Goal: Information Seeking & Learning: Learn about a topic

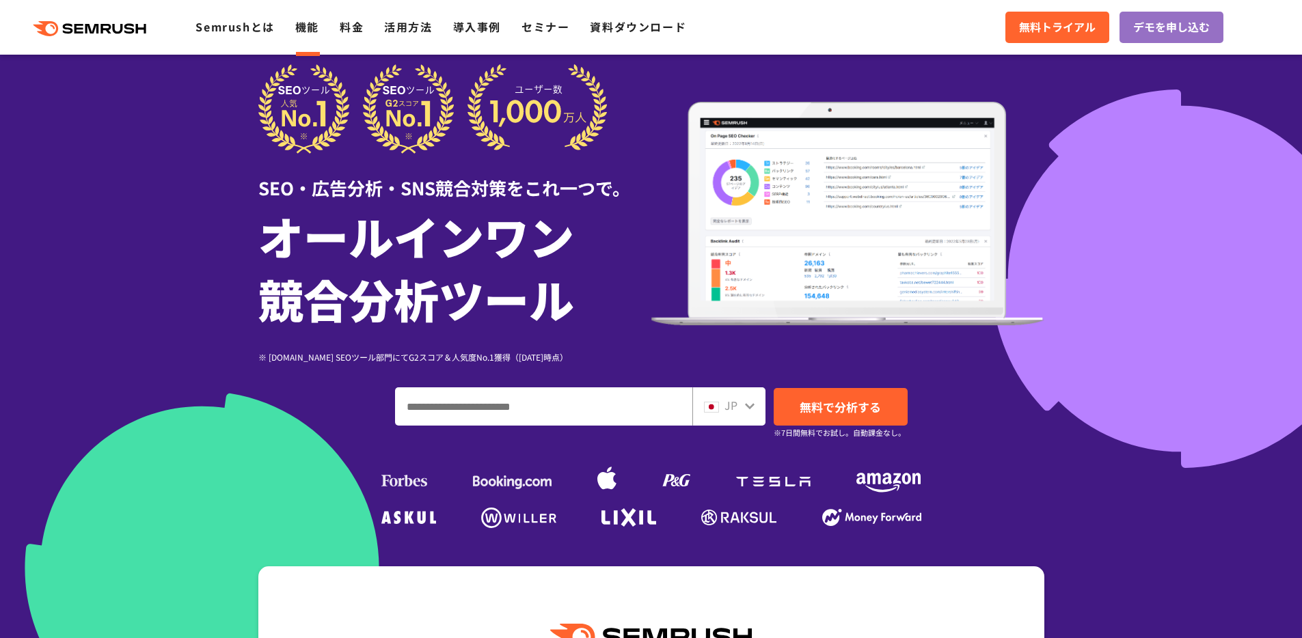
click at [303, 19] on link "機能" at bounding box center [307, 26] width 24 height 16
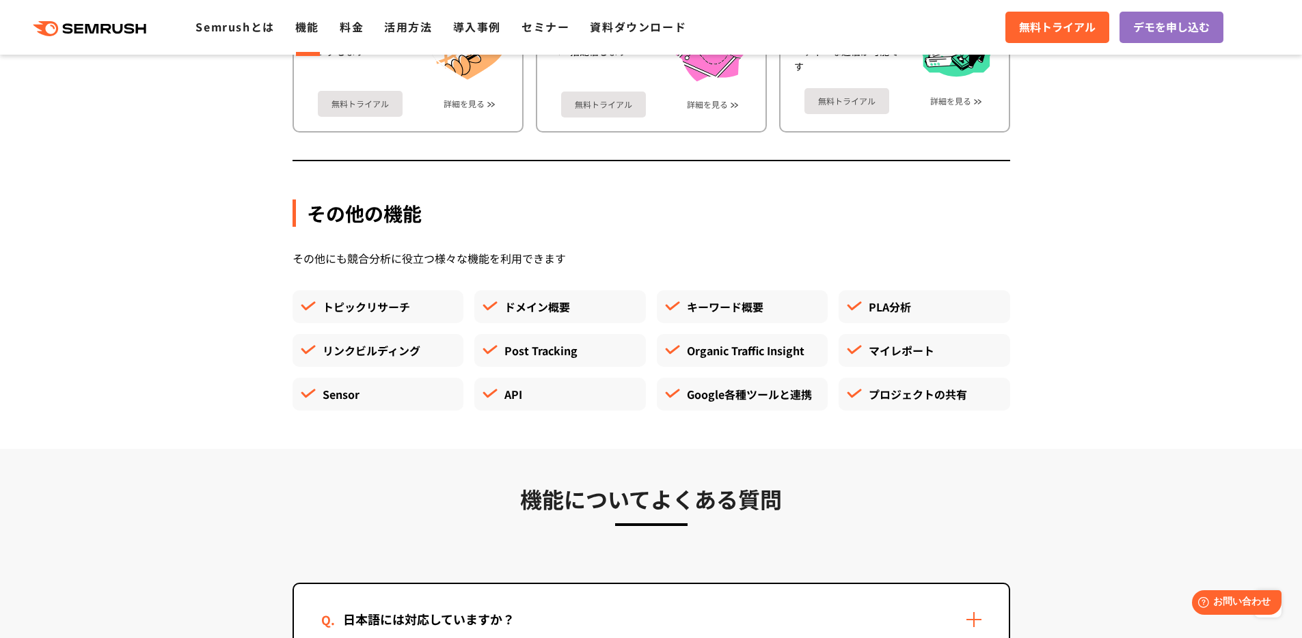
scroll to position [3949, 0]
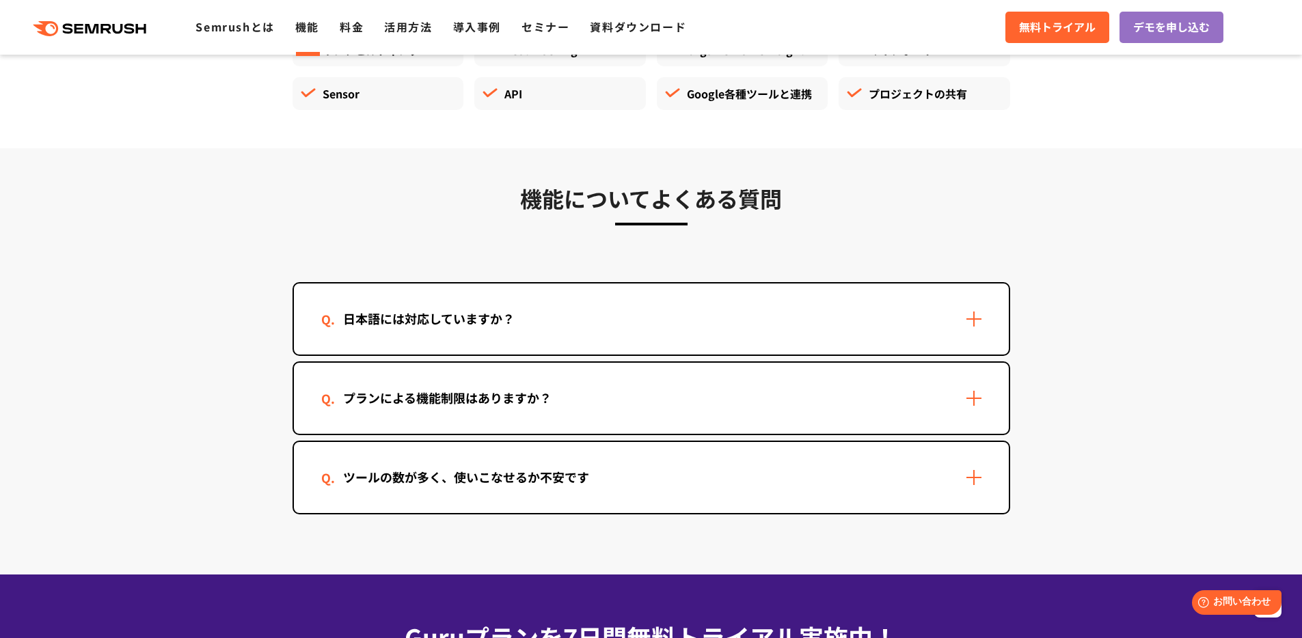
click at [497, 405] on div "プランによる機能制限はありますか？" at bounding box center [447, 398] width 252 height 20
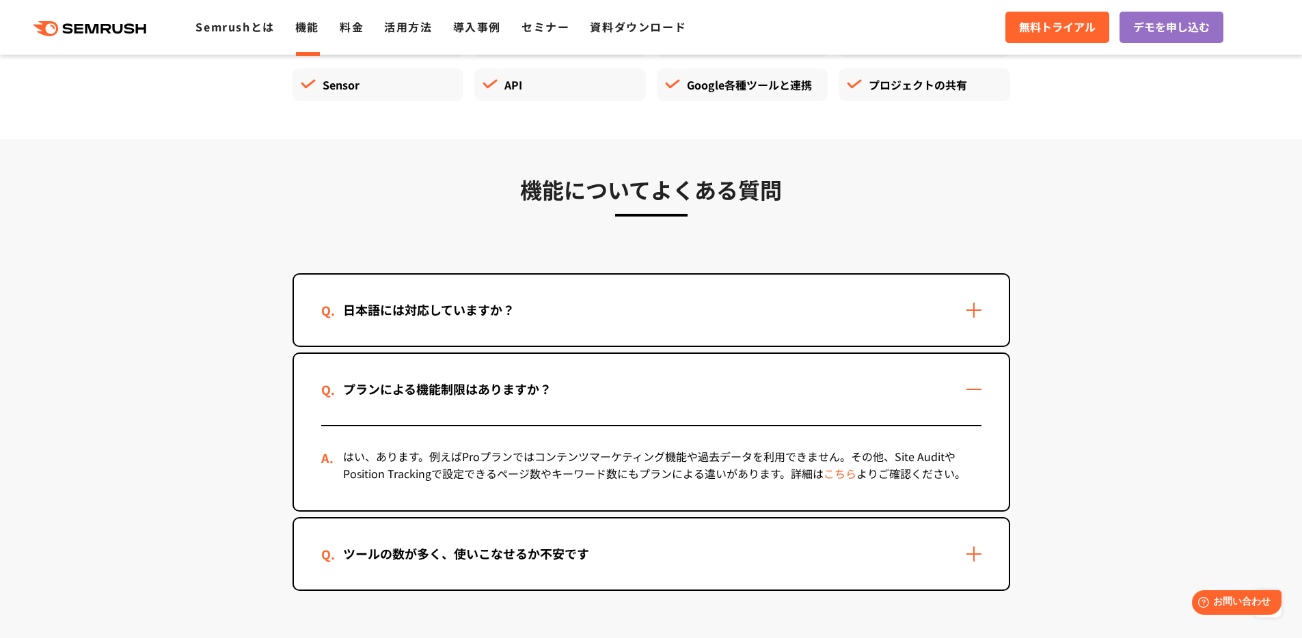
scroll to position [4157, 0]
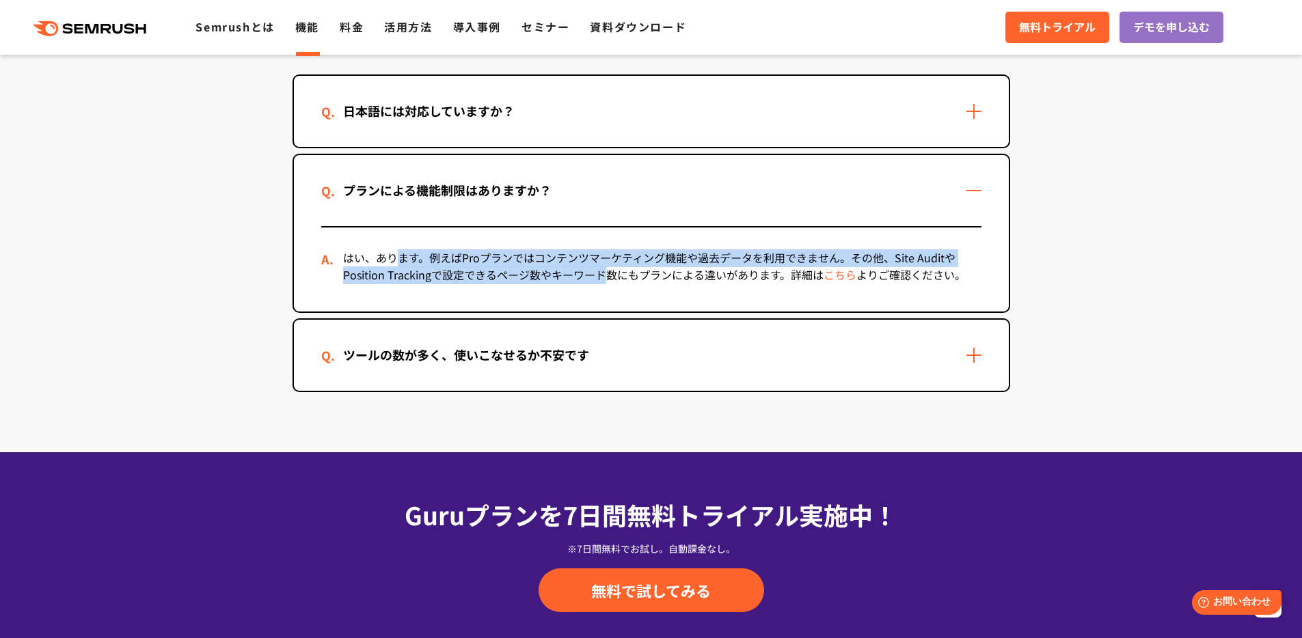
drag, startPoint x: 384, startPoint y: 260, endPoint x: 612, endPoint y: 274, distance: 228.0
click at [604, 274] on div "はい、あります。例えばProプランではコンテンツマーケティング機能や過去データを利用できません。その他、Site AuditやPosition Trackin…" at bounding box center [651, 270] width 660 height 84
click at [840, 279] on link "こちら" at bounding box center [840, 275] width 33 height 16
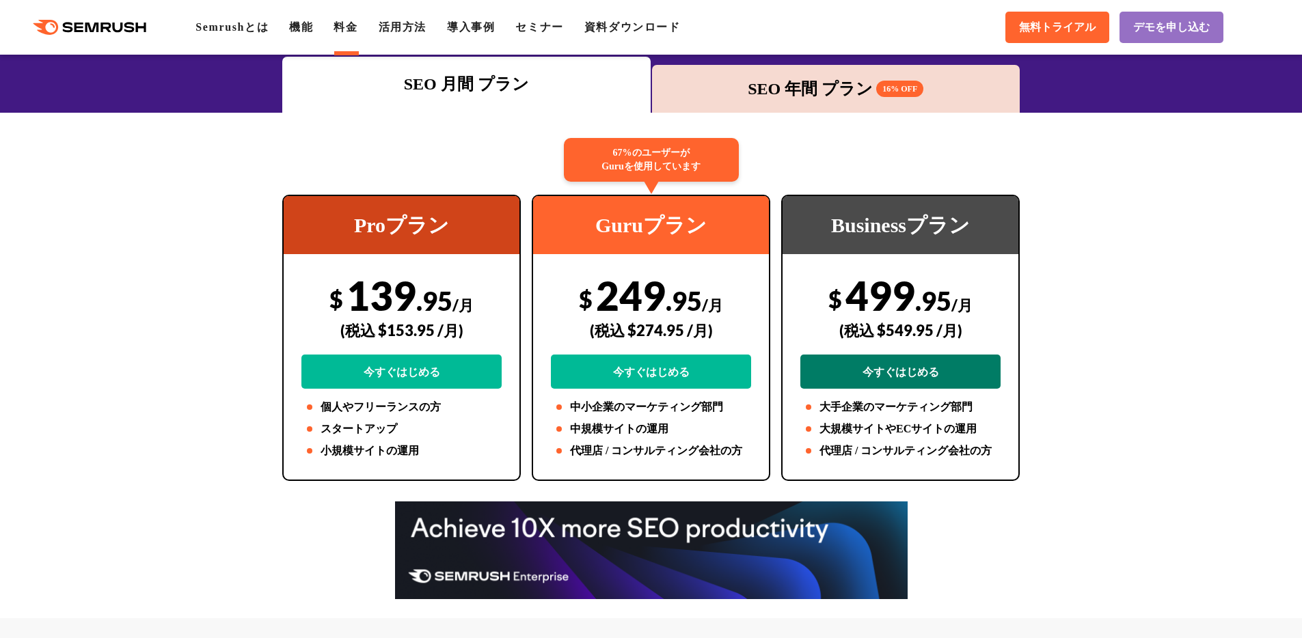
scroll to position [207, 0]
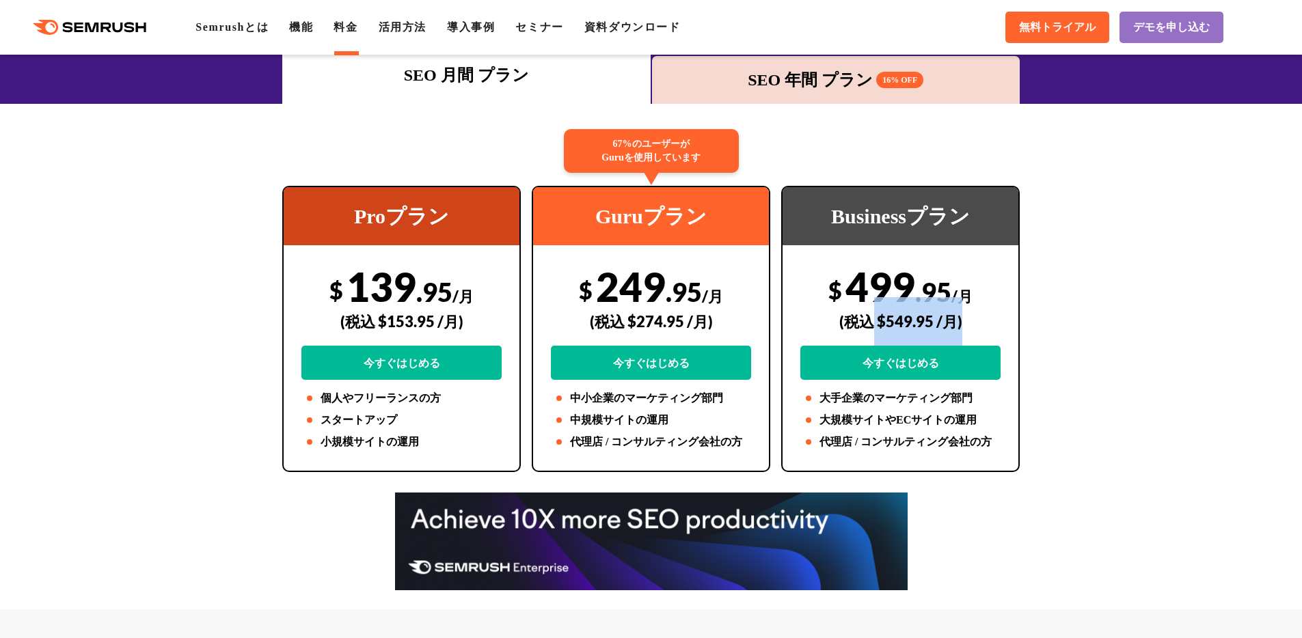
drag, startPoint x: 870, startPoint y: 321, endPoint x: 978, endPoint y: 318, distance: 108.0
click at [978, 318] on div "(税込 $549.95 /月)" at bounding box center [900, 321] width 200 height 49
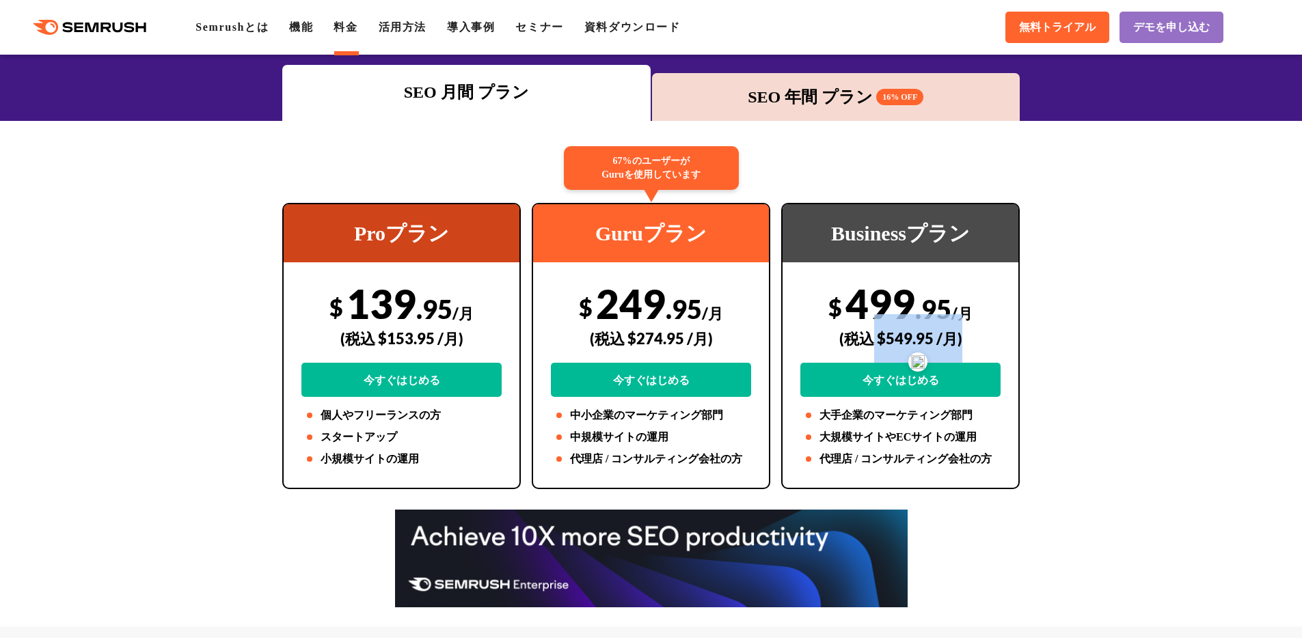
scroll to position [181, 0]
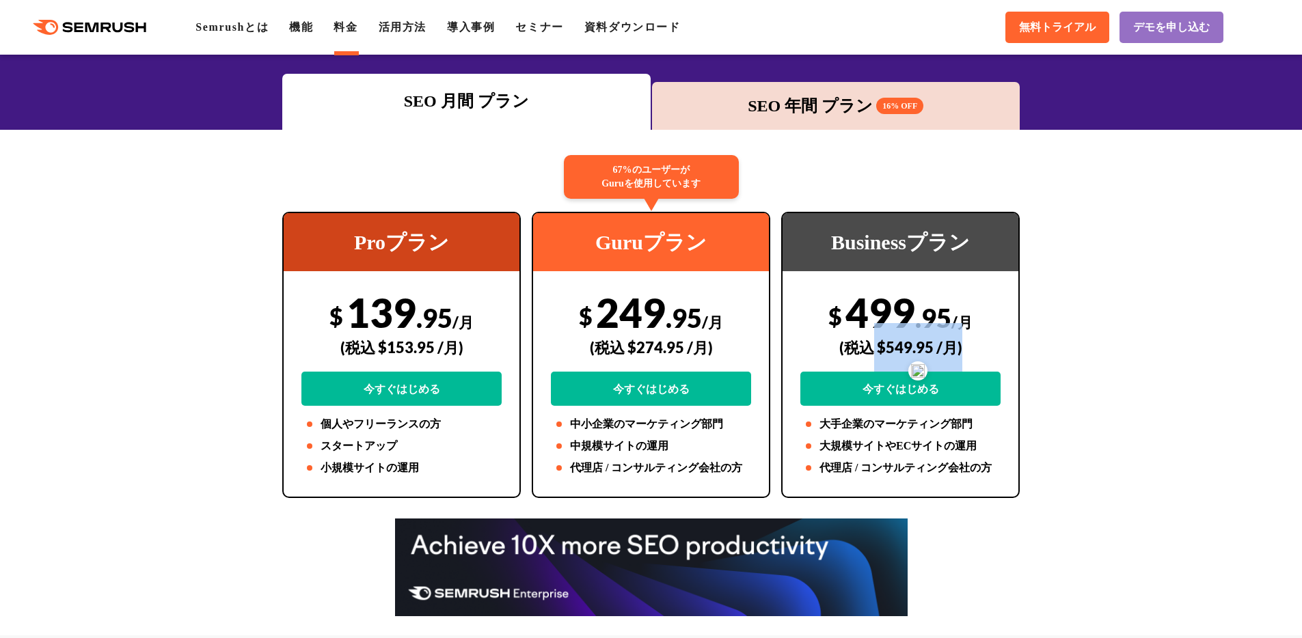
click at [895, 342] on div "(税込 $549.95 /月)" at bounding box center [900, 347] width 200 height 49
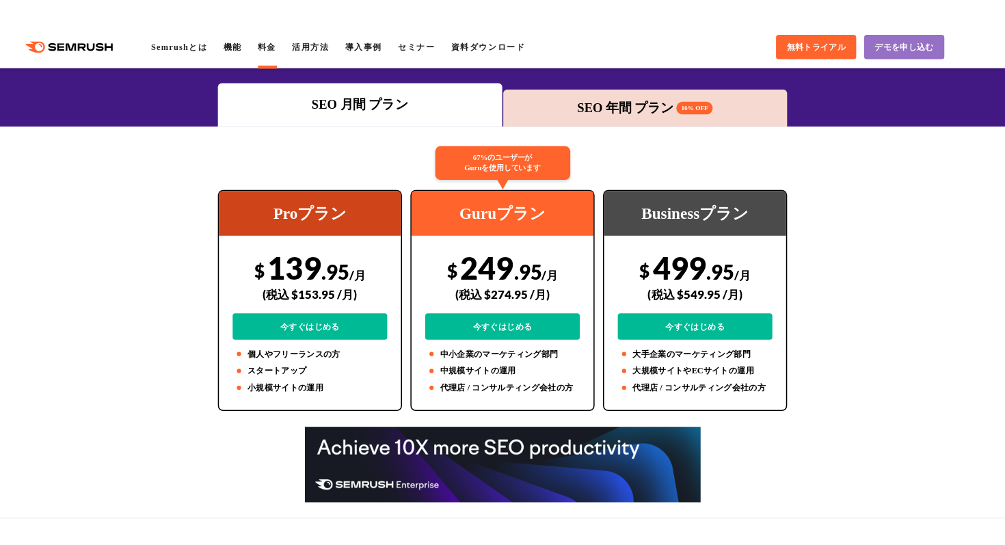
scroll to position [163, 0]
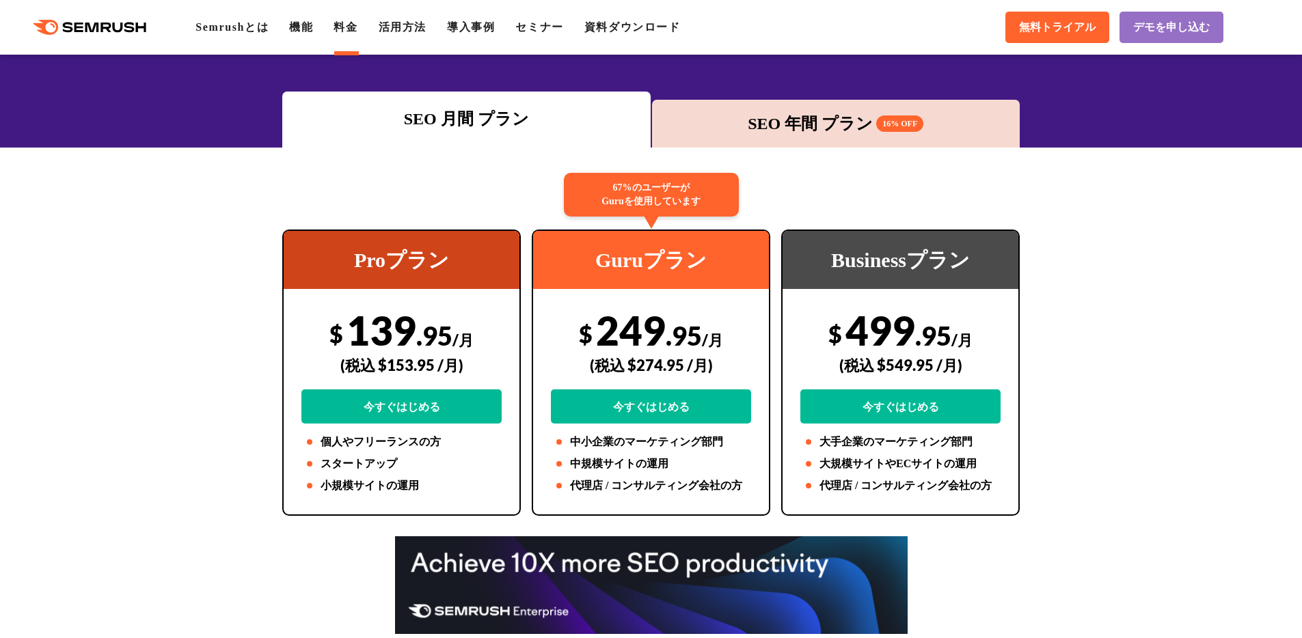
click at [841, 135] on div "SEO 年間 プラン 16% OFF" at bounding box center [836, 123] width 355 height 25
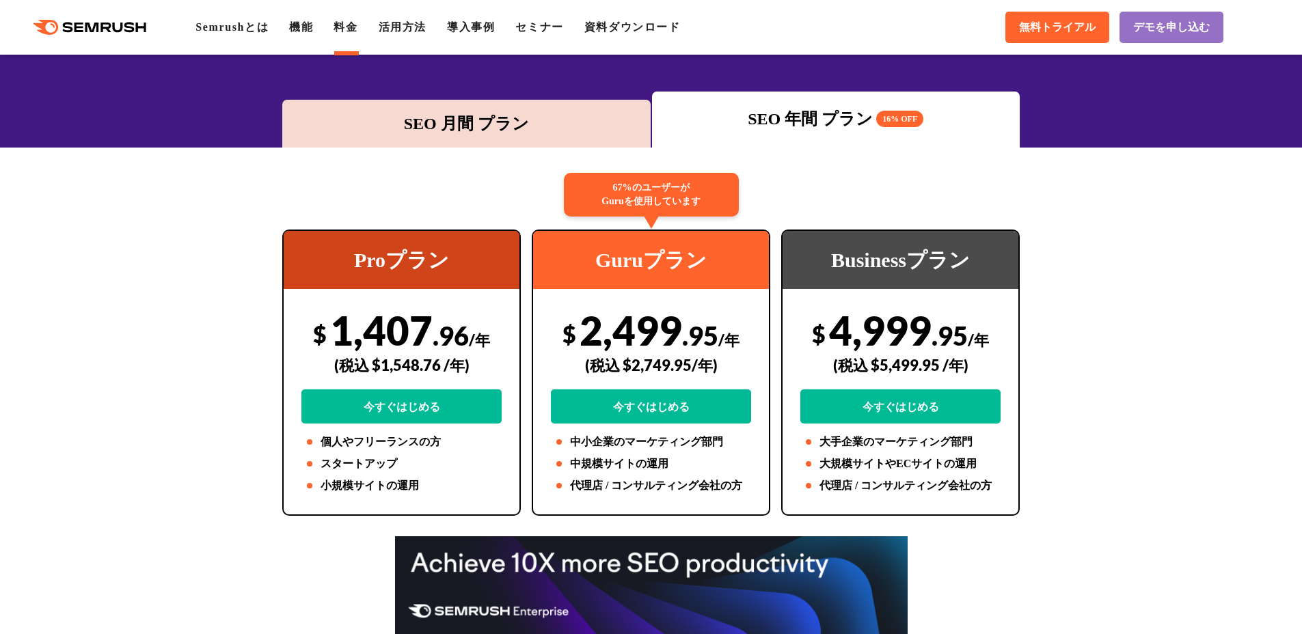
click at [507, 139] on div "SEO 月間 プラン" at bounding box center [466, 124] width 368 height 48
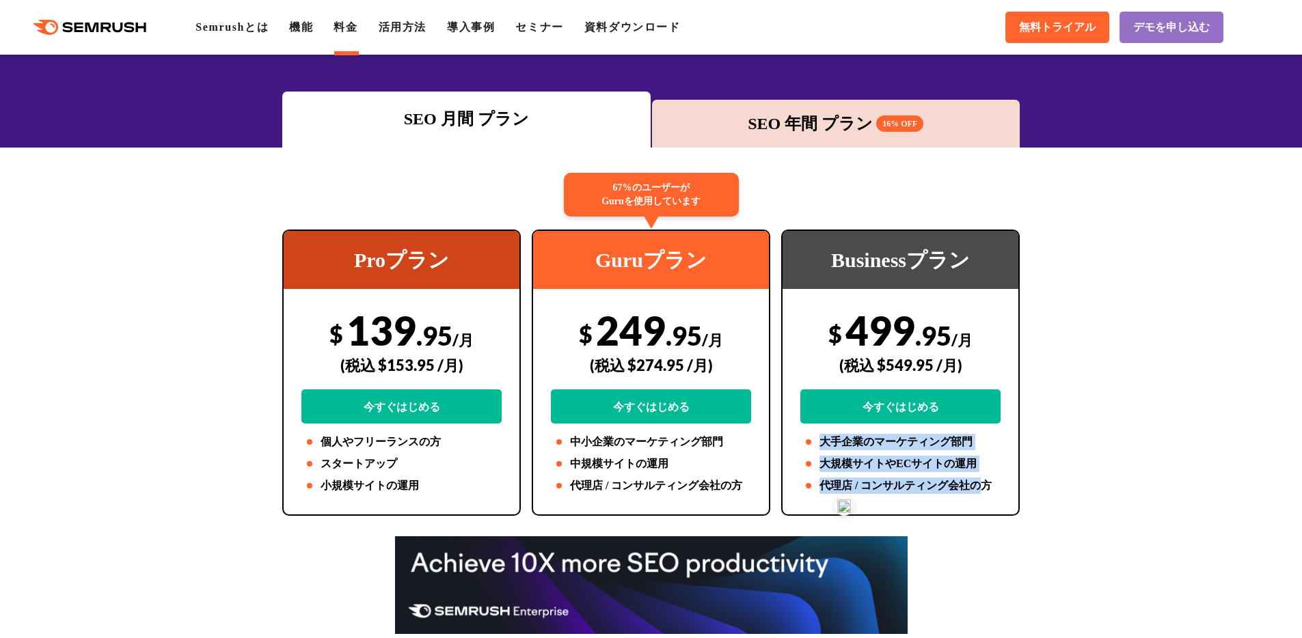
drag, startPoint x: 990, startPoint y: 483, endPoint x: 796, endPoint y: 441, distance: 197.9
click at [797, 441] on div "Businessプラン $ 499 .95 /月 (税込 $549.95 /月) 今すぐはじめる 大手企業のマーケティング部門 大規模サイトやECサイトの運用…" at bounding box center [900, 373] width 239 height 286
drag, startPoint x: 992, startPoint y: 483, endPoint x: 776, endPoint y: 429, distance: 222.6
click at [783, 428] on div "Businessプラン $ 499 .95 /月 (税込 $549.95 /月) 今すぐはじめる 大手企業のマーケティング部門 大規模サイトやECサイトの運用…" at bounding box center [900, 373] width 239 height 286
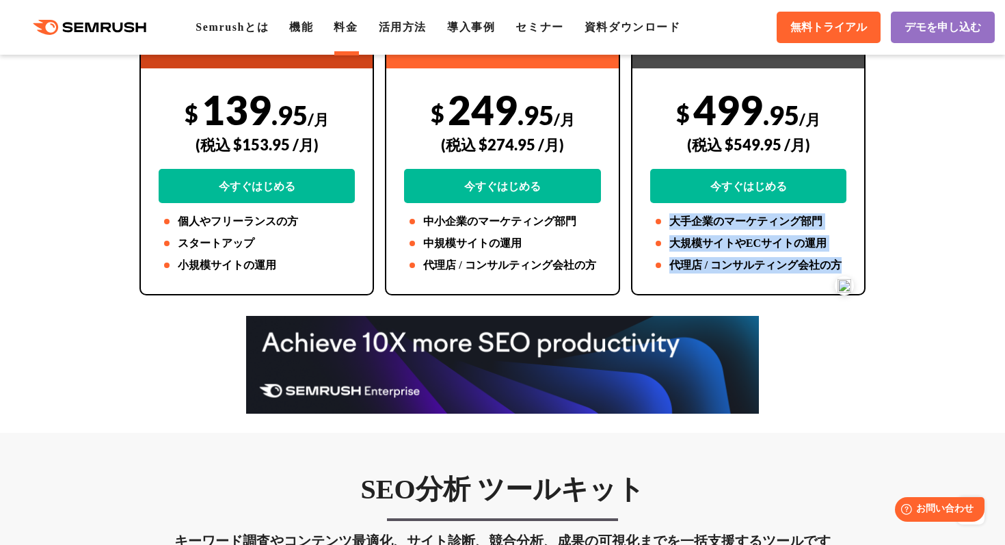
scroll to position [0, 0]
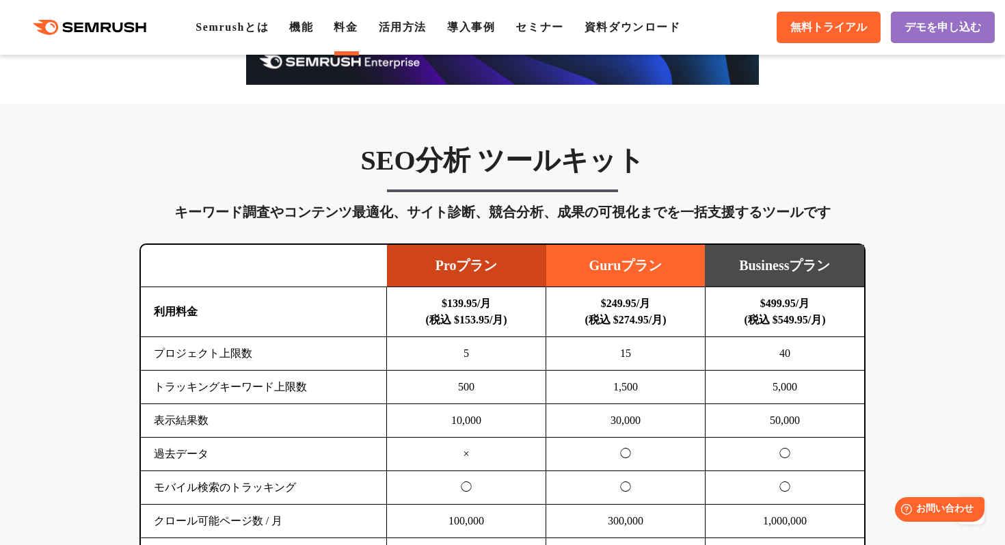
click at [488, 217] on div "キーワード調査やコンテンツ最適化、サイト診断、競合分析、成果の可視化までを一括支援するツールです" at bounding box center [502, 212] width 727 height 22
